Goal: Navigation & Orientation: Find specific page/section

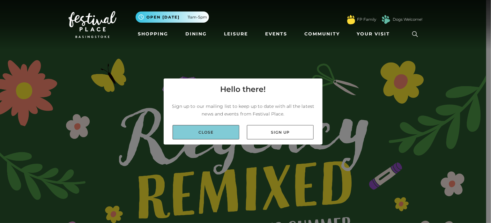
click at [210, 130] on link "Close" at bounding box center [206, 132] width 67 height 14
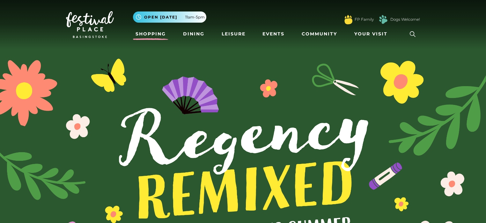
click at [150, 33] on link "Shopping" at bounding box center [150, 34] width 35 height 12
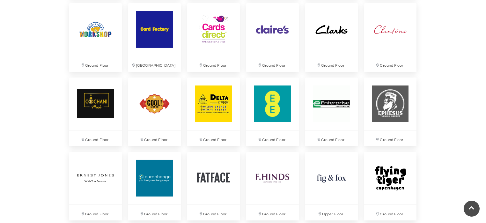
scroll to position [433, 0]
